Goal: Task Accomplishment & Management: Manage account settings

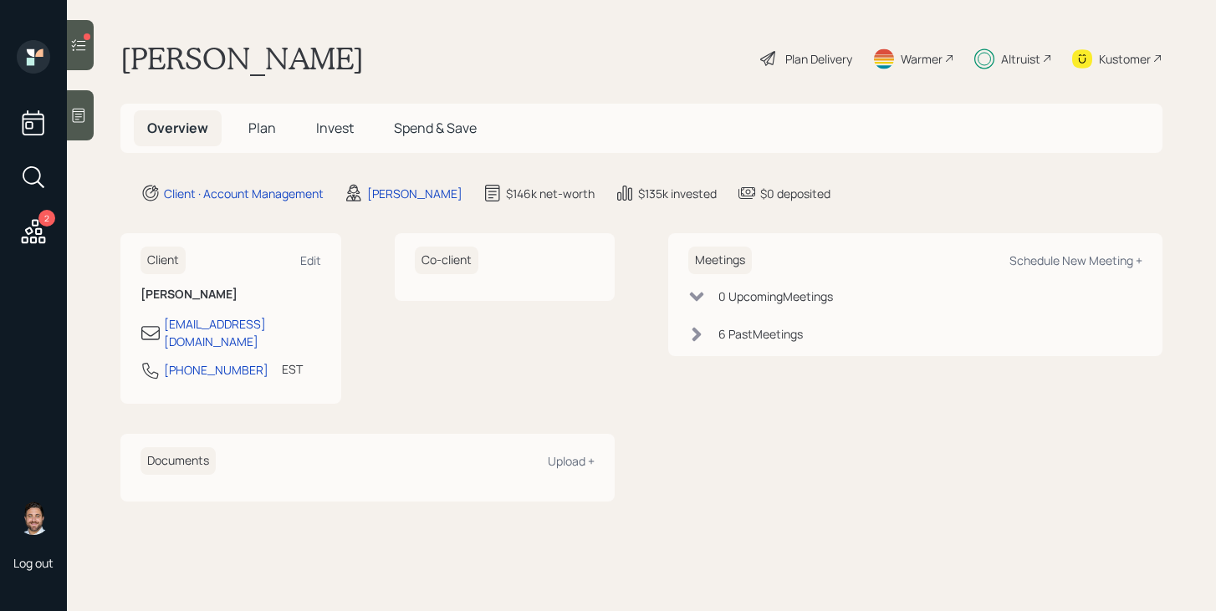
click at [81, 52] on icon at bounding box center [78, 45] width 17 height 17
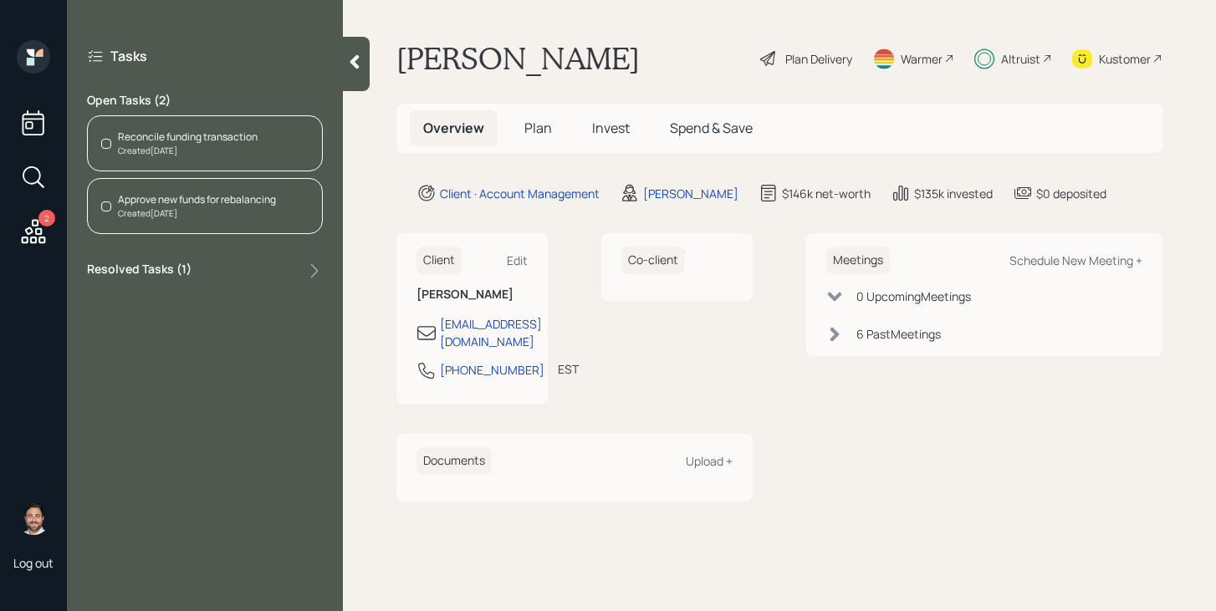
click at [236, 157] on div "Reconcile funding transaction Created [DATE]" at bounding box center [205, 143] width 236 height 56
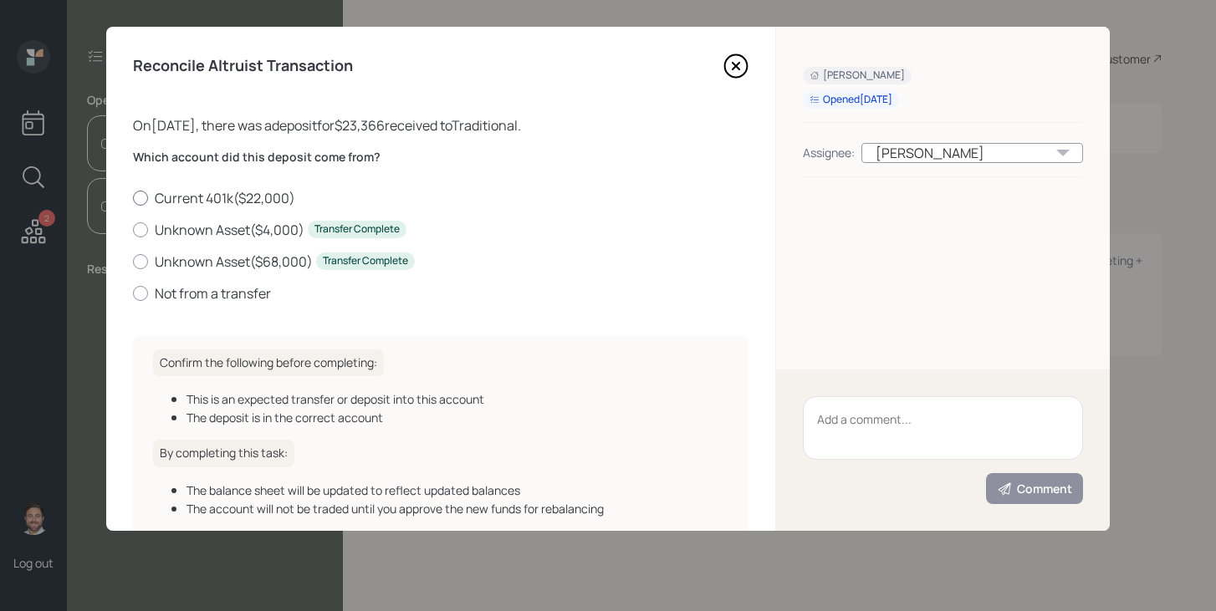
click at [166, 196] on label "Current 401k ( $22,000 )" at bounding box center [440, 198] width 615 height 18
click at [133, 197] on input "Current 401k ( $22,000 )" at bounding box center [132, 197] width 1 height 1
radio input "true"
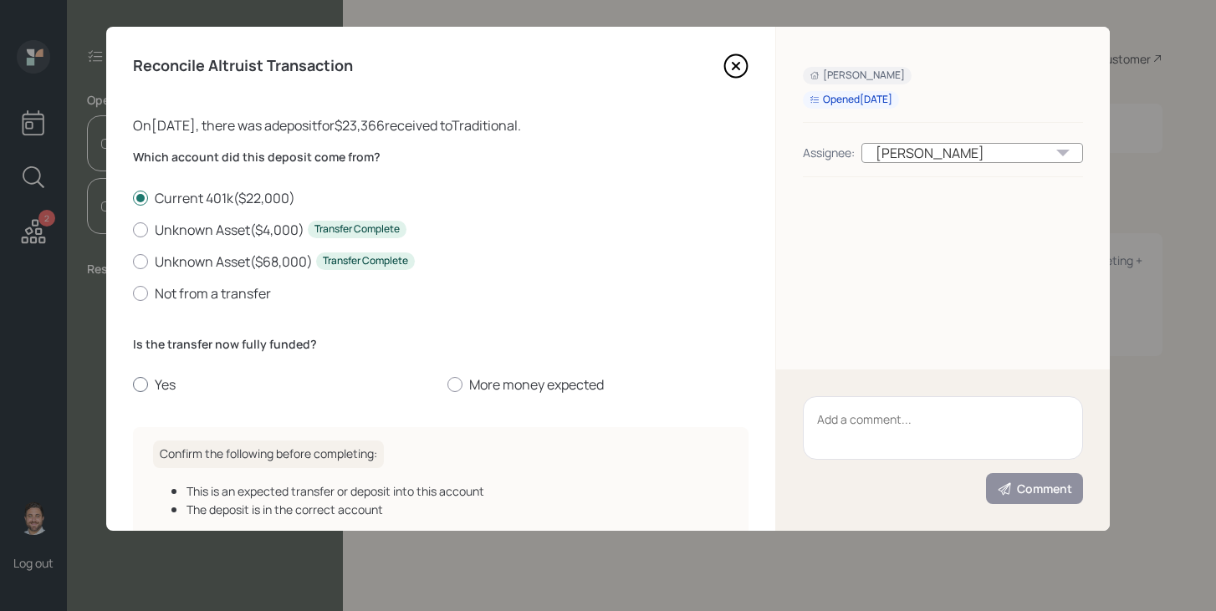
click at [154, 388] on label "Yes" at bounding box center [283, 384] width 301 height 18
click at [133, 385] on input "Yes" at bounding box center [132, 385] width 1 height 1
radio input "true"
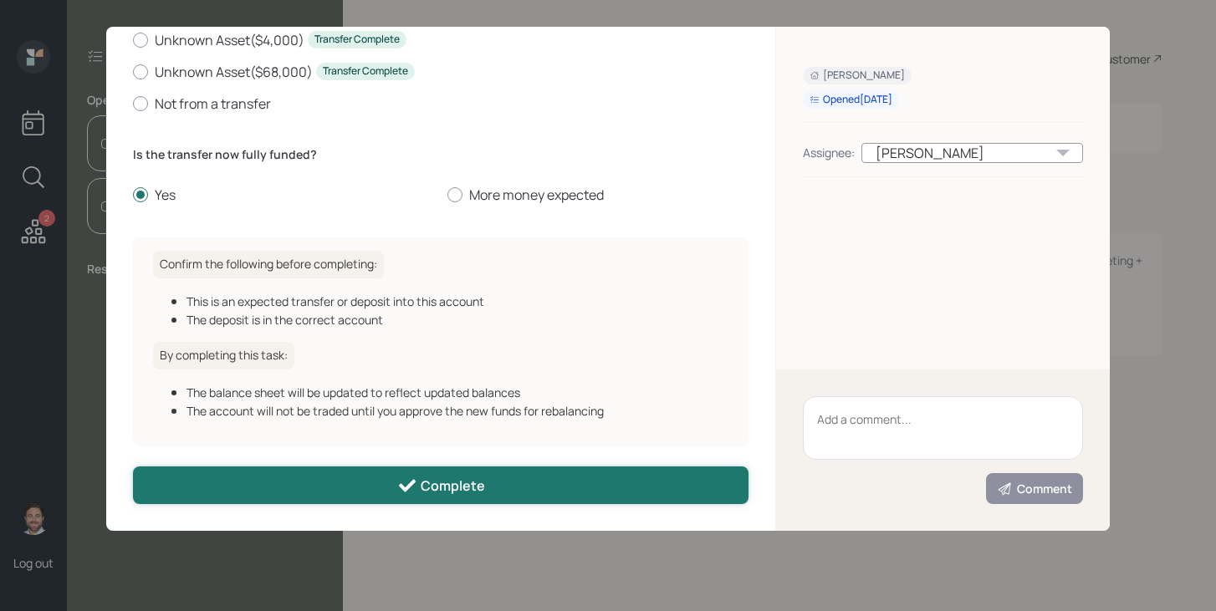
click at [297, 472] on button "Complete" at bounding box center [440, 486] width 615 height 38
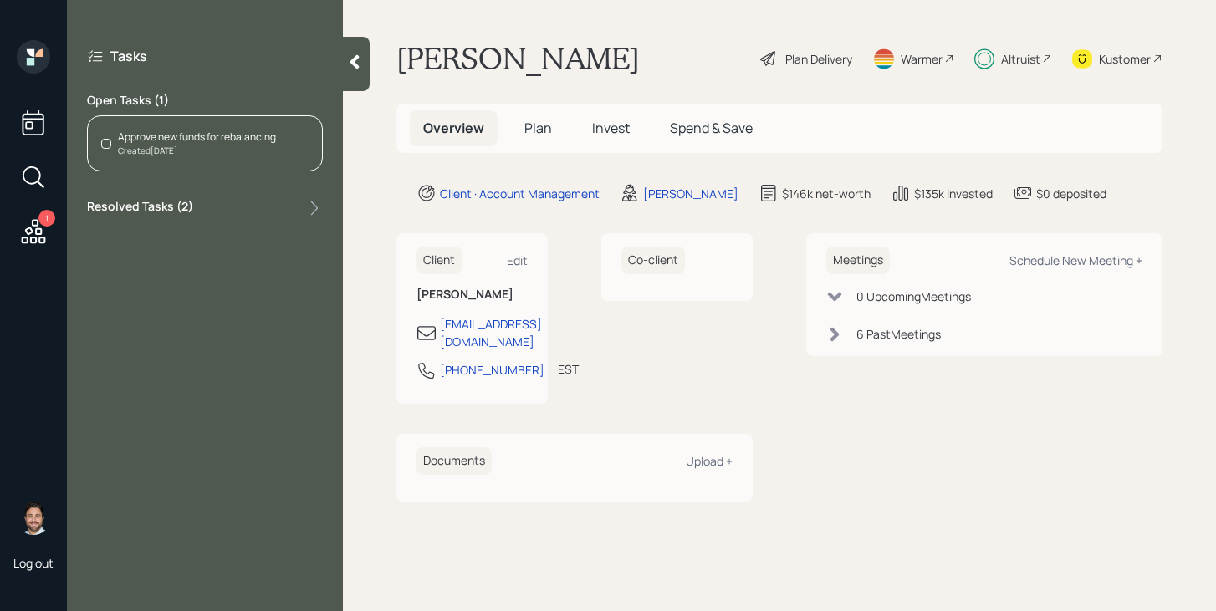
click at [256, 150] on div "Created [DATE]" at bounding box center [197, 151] width 158 height 13
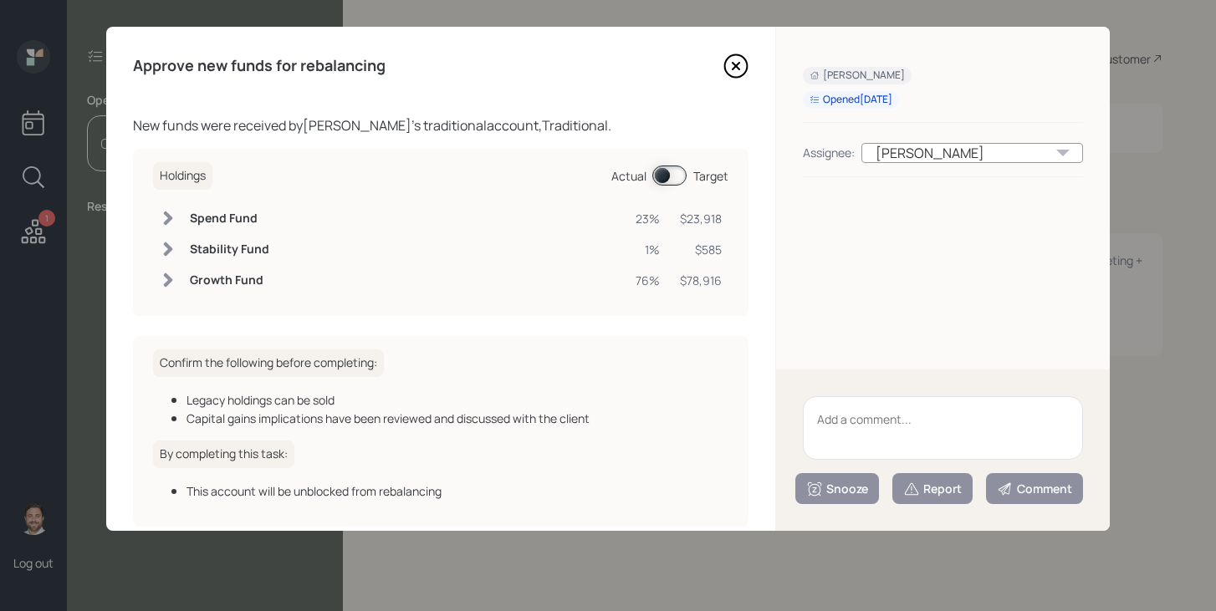
scroll to position [80, 0]
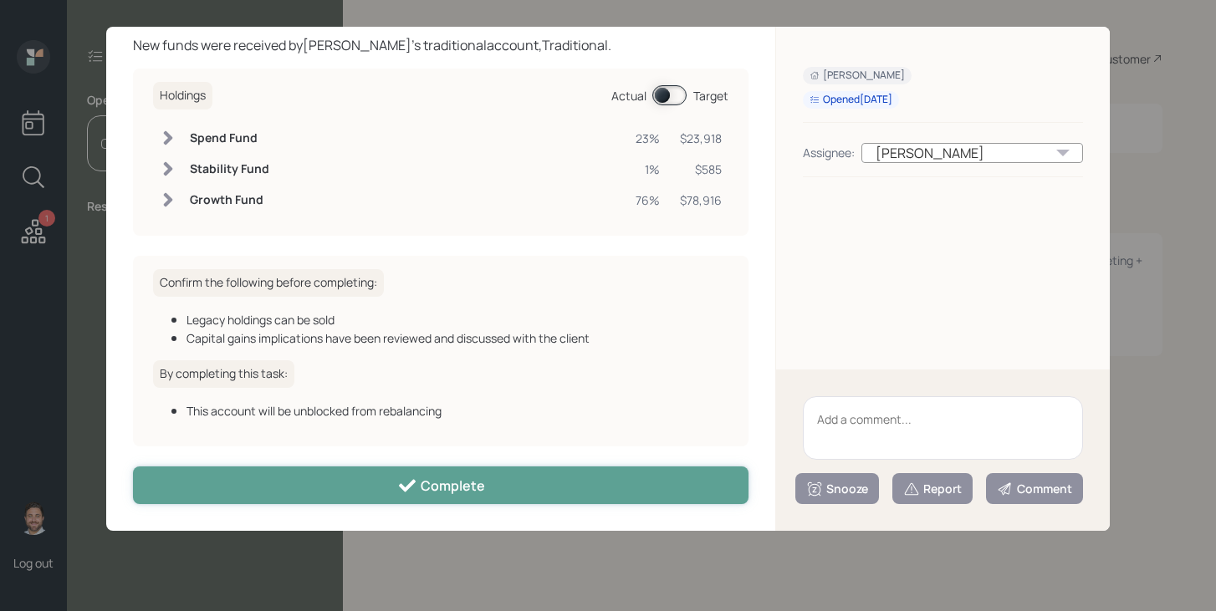
click at [354, 474] on button "Complete" at bounding box center [440, 486] width 615 height 38
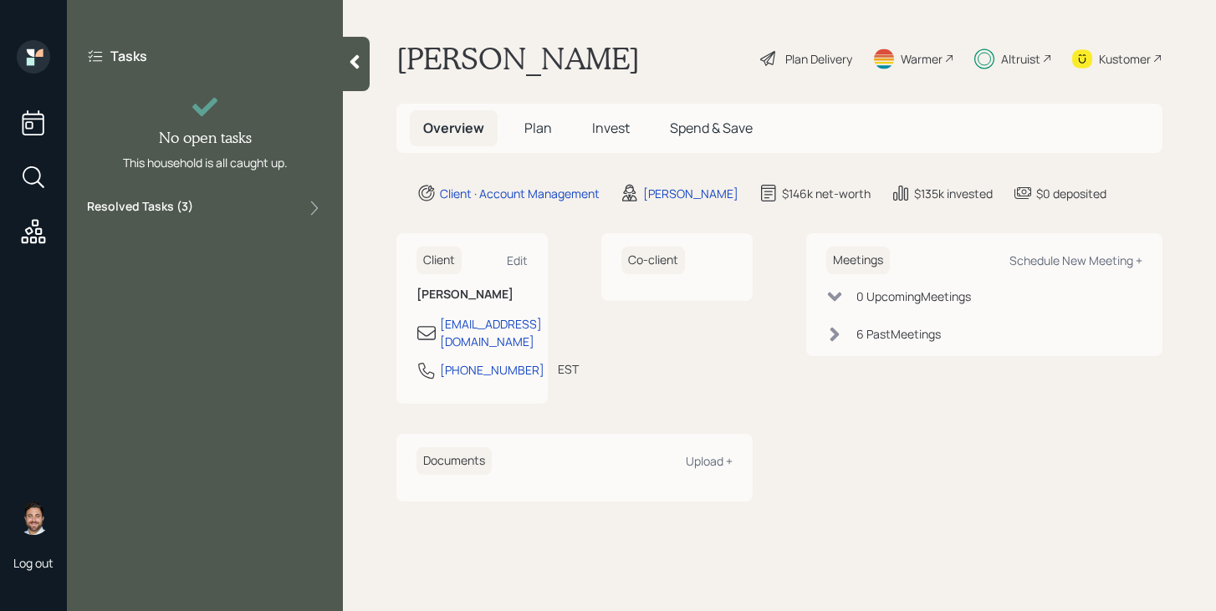
click at [352, 59] on icon at bounding box center [354, 62] width 17 height 17
